Goal: Transaction & Acquisition: Download file/media

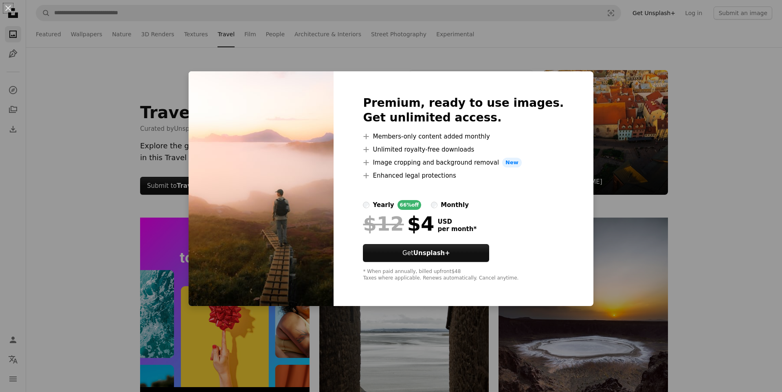
scroll to position [4624, 0]
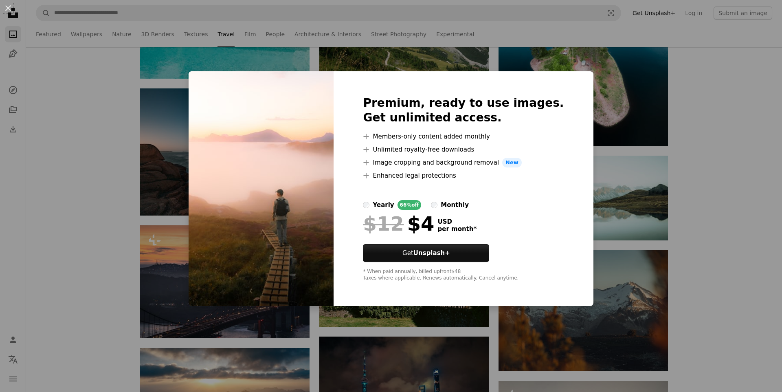
click at [595, 97] on div "An X shape Premium, ready to use images. Get unlimited access. A plus sign Memb…" at bounding box center [391, 196] width 782 height 392
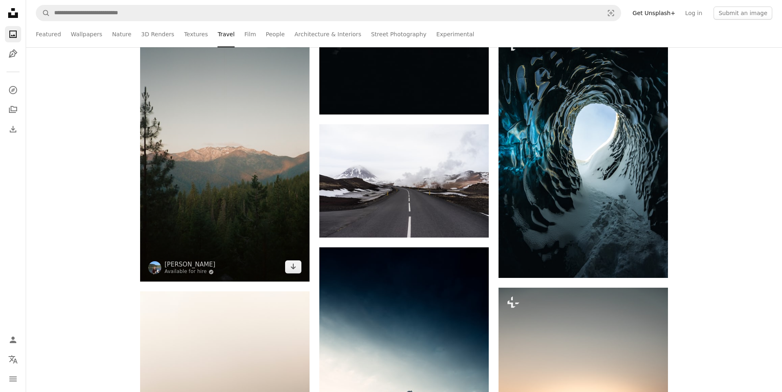
scroll to position [6065, 0]
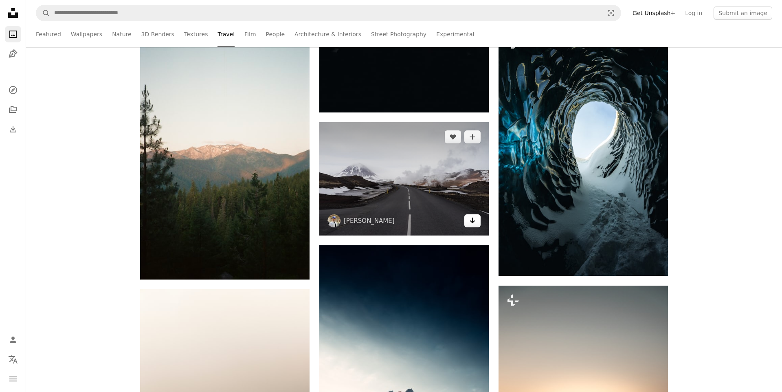
click at [470, 224] on icon "Arrow pointing down" at bounding box center [472, 220] width 7 height 10
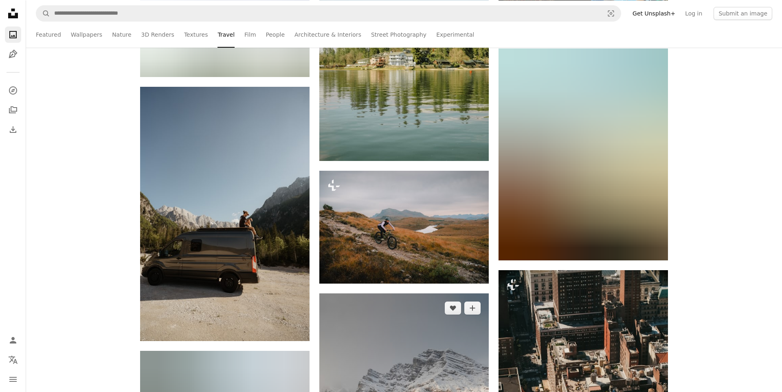
scroll to position [31162, 0]
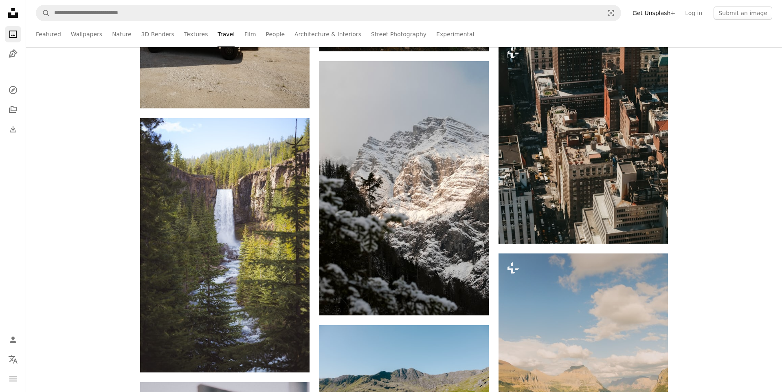
click at [236, 37] on ul "Featured Wallpapers Nature 3D Renders Textures Travel Film People Architecture …" at bounding box center [404, 34] width 736 height 26
click at [244, 37] on link "Film" at bounding box center [249, 34] width 11 height 26
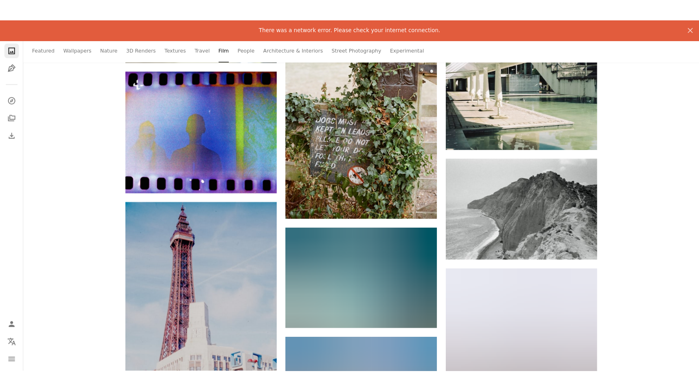
scroll to position [4481, 0]
